Goal: Navigation & Orientation: Find specific page/section

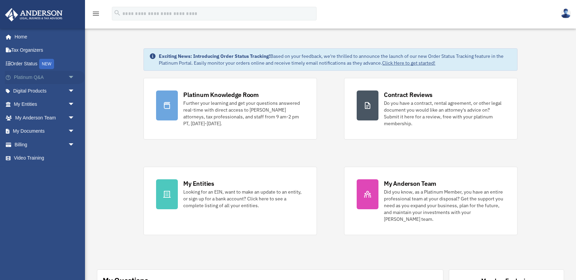
click at [20, 76] on link "Platinum Q&A arrow_drop_down" at bounding box center [45, 78] width 80 height 14
click at [72, 75] on span "arrow_drop_down" at bounding box center [75, 78] width 14 height 14
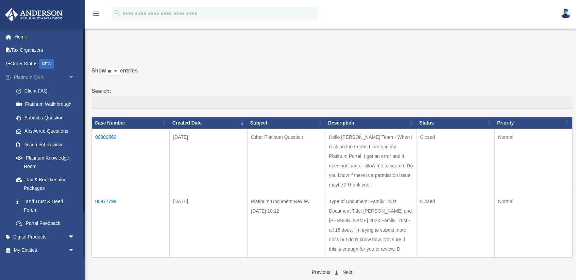
click at [71, 75] on span "arrow_drop_down" at bounding box center [75, 78] width 14 height 14
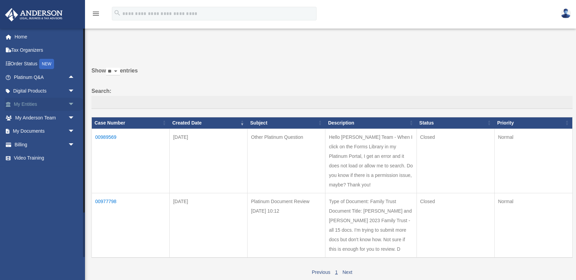
click at [72, 101] on span "arrow_drop_down" at bounding box center [75, 105] width 14 height 14
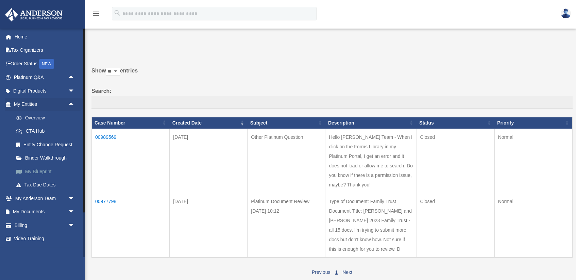
click at [32, 168] on link "My Blueprint" at bounding box center [47, 172] width 75 height 14
